Goal: Task Accomplishment & Management: Manage account settings

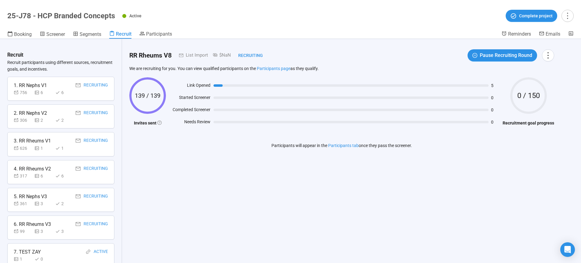
scroll to position [310, 0]
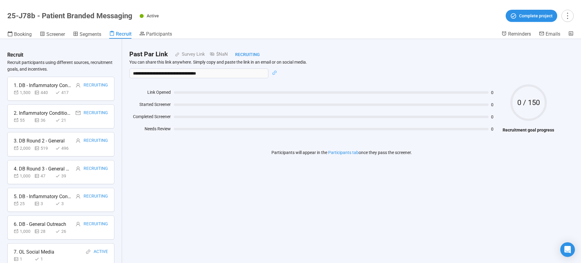
scroll to position [32, 0]
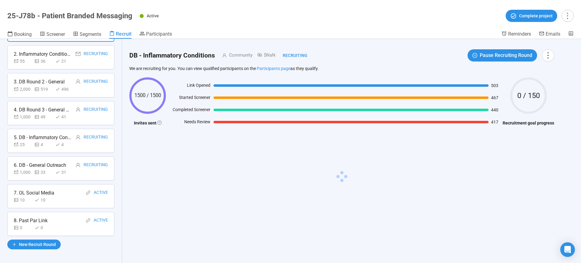
scroll to position [60, 0]
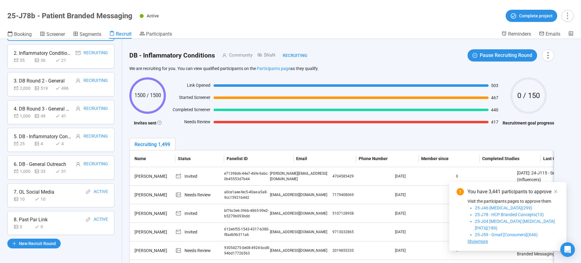
click at [556, 194] on icon "close" at bounding box center [555, 192] width 4 height 4
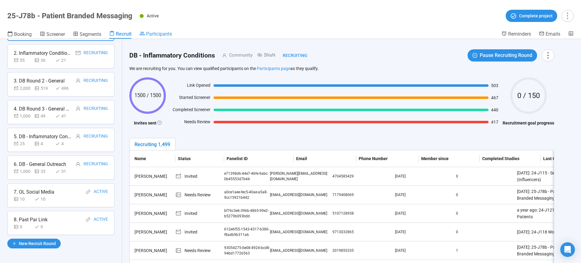
scroll to position [0, 0]
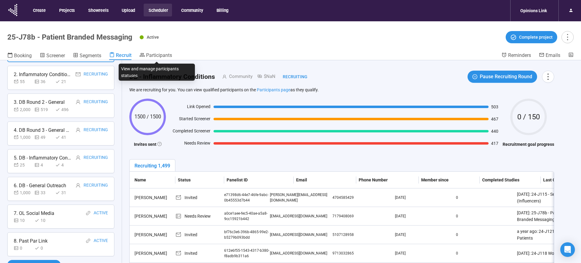
click at [156, 52] on header "25-J78b - Patient Branded Messaging Active Complete project Booking Screener Se…" at bounding box center [290, 40] width 581 height 39
click at [159, 54] on span "Participants" at bounding box center [159, 55] width 26 height 6
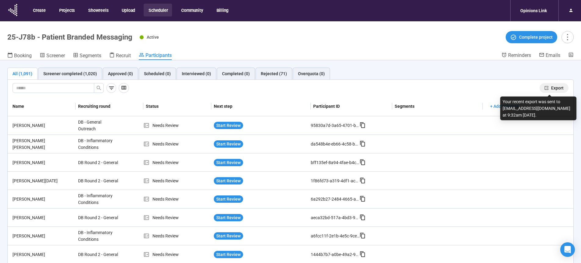
click at [551, 89] on span "Export" at bounding box center [557, 88] width 12 height 7
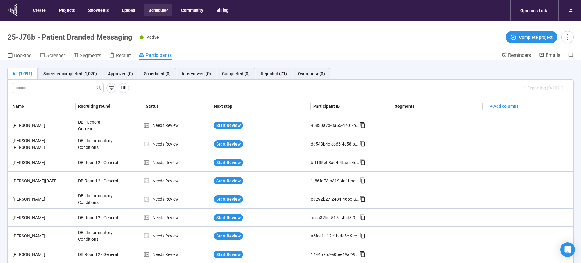
click at [368, 49] on header "25-J78b - Patient Branded Messaging Active Complete project Booking Screener Se…" at bounding box center [290, 40] width 581 height 39
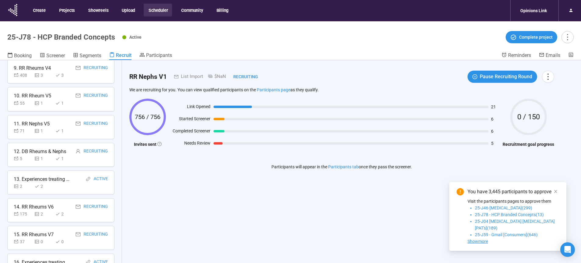
scroll to position [310, 0]
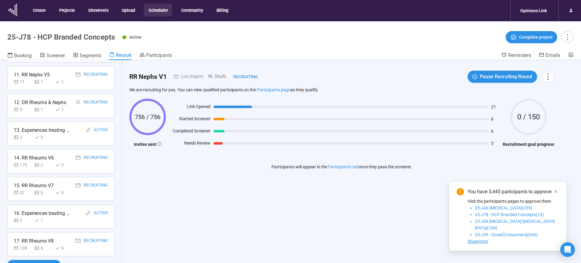
click at [76, 248] on div "139 0 0" at bounding box center [61, 248] width 94 height 7
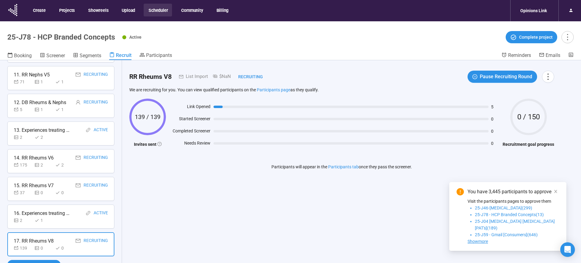
click at [73, 197] on div "15. RR Rheums V7 Recruiting 37 0 0" at bounding box center [60, 189] width 107 height 24
